Goal: Find specific page/section: Find specific page/section

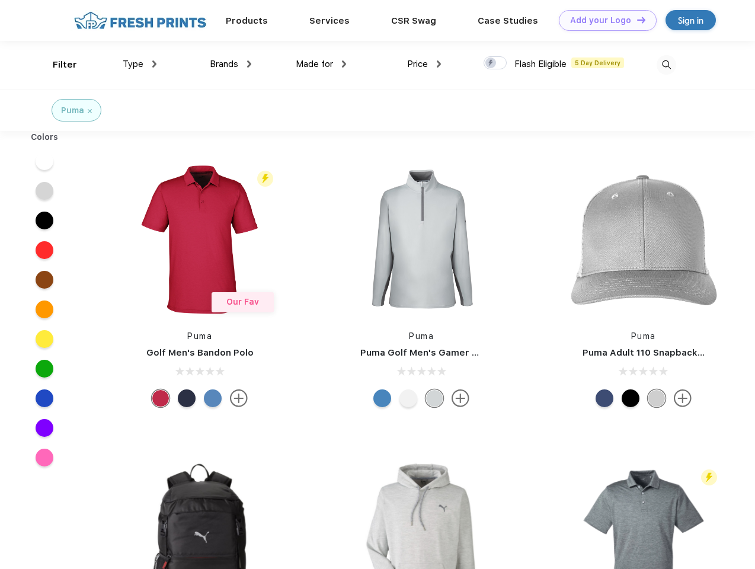
scroll to position [1, 0]
click at [603, 20] on link "Add your Logo Design Tool" at bounding box center [608, 20] width 98 height 21
click at [0, 0] on div "Design Tool" at bounding box center [0, 0] width 0 height 0
click at [636, 20] on link "Add your Logo Design Tool" at bounding box center [608, 20] width 98 height 21
click at [57, 65] on div "Filter" at bounding box center [65, 65] width 24 height 14
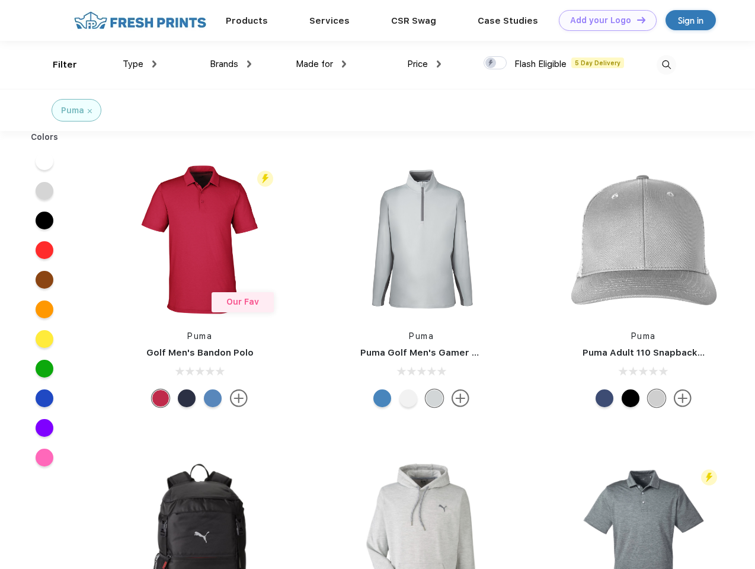
click at [140, 64] on span "Type" at bounding box center [133, 64] width 21 height 11
click at [230, 64] on span "Brands" at bounding box center [224, 64] width 28 height 11
click at [321, 64] on span "Made for" at bounding box center [314, 64] width 37 height 11
click at [424, 64] on span "Price" at bounding box center [417, 64] width 21 height 11
click at [495, 63] on div at bounding box center [494, 62] width 23 height 13
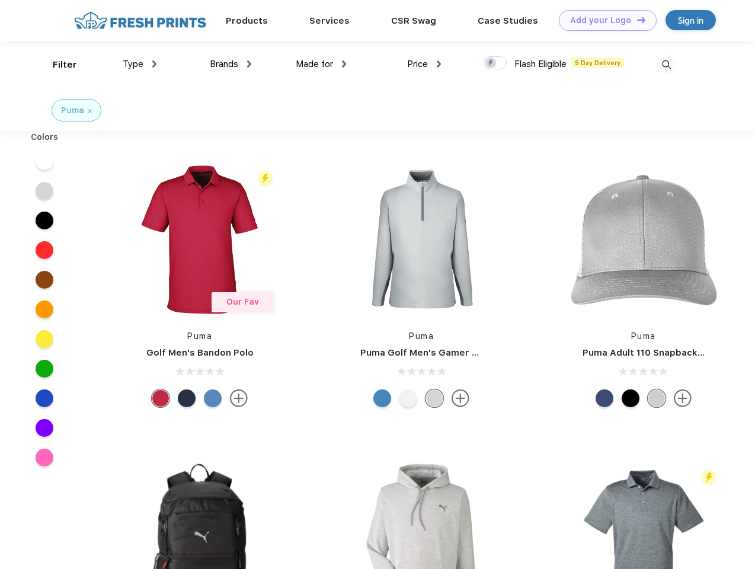
click at [491, 63] on input "checkbox" at bounding box center [487, 60] width 8 height 8
click at [666, 65] on img at bounding box center [666, 65] width 20 height 20
